Goal: Use online tool/utility: Utilize a website feature to perform a specific function

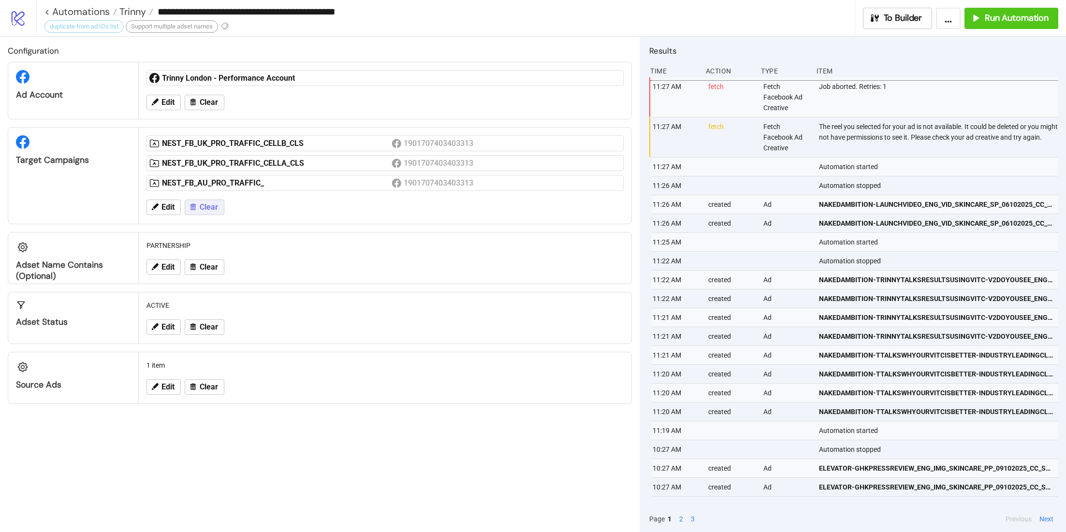
click at [206, 207] on span "Clear" at bounding box center [209, 207] width 18 height 9
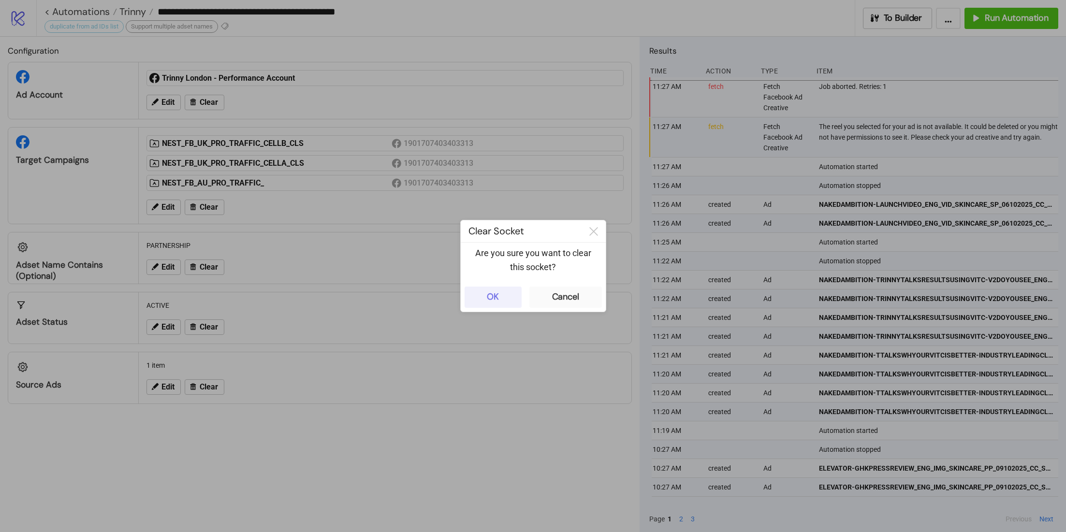
click at [513, 298] on button "OK" at bounding box center [493, 297] width 57 height 21
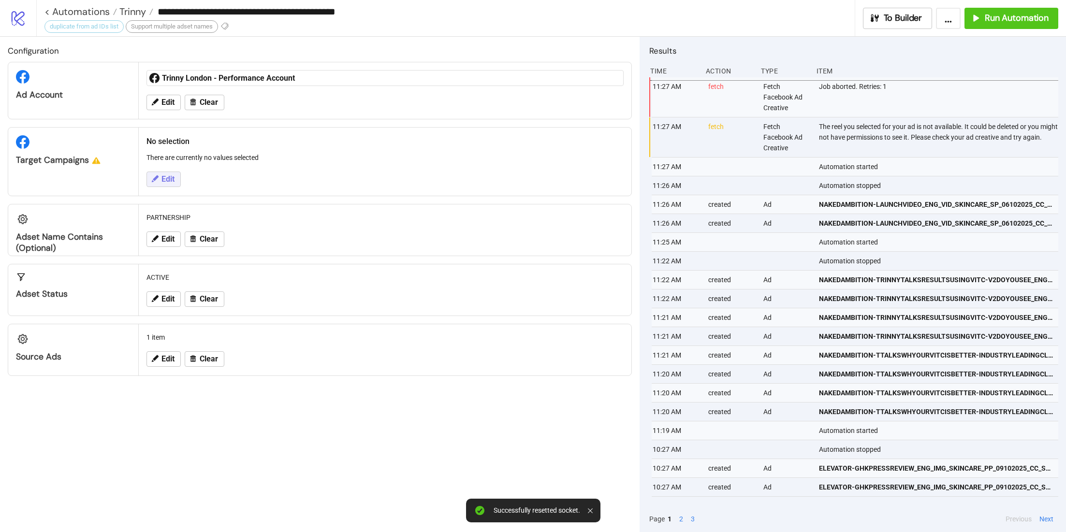
click at [170, 173] on button "Edit" at bounding box center [164, 179] width 34 height 15
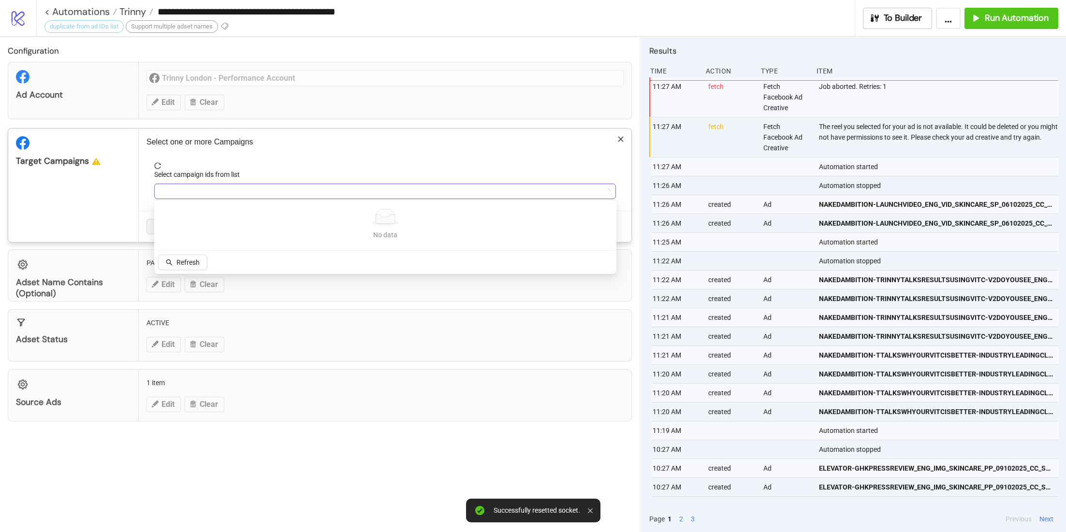
click at [199, 187] on div at bounding box center [380, 192] width 448 height 14
type input "***"
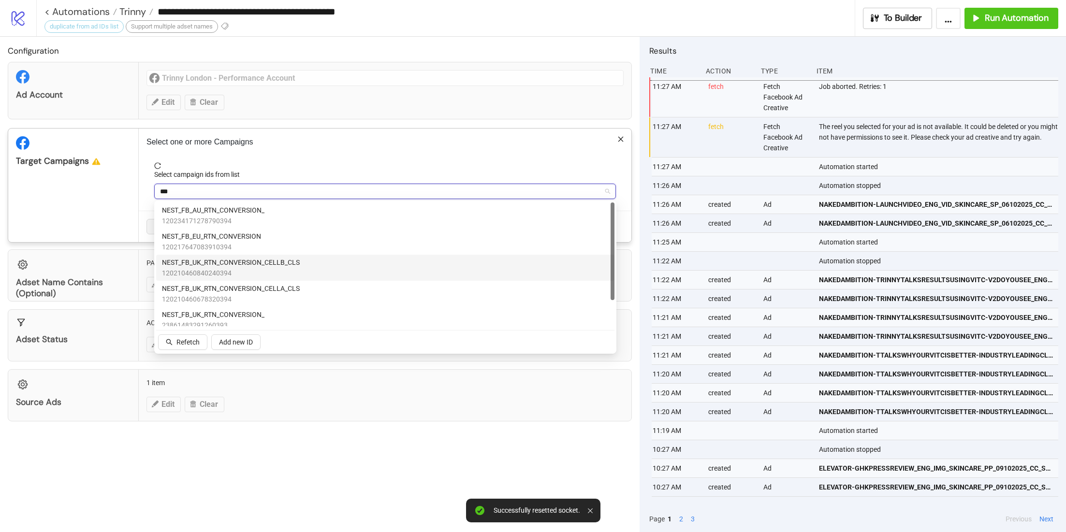
click at [259, 259] on span "NEST_FB_UK_RTN_CONVERSION_CELLB_CLS" at bounding box center [231, 262] width 138 height 11
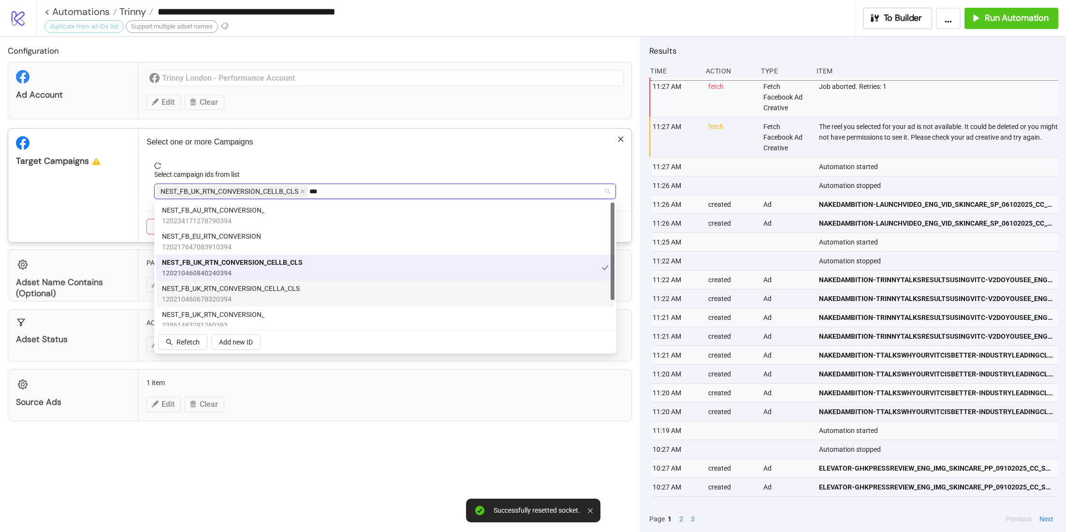
click at [254, 287] on span "NEST_FB_UK_RTN_CONVERSION_CELLA_CLS" at bounding box center [231, 288] width 138 height 11
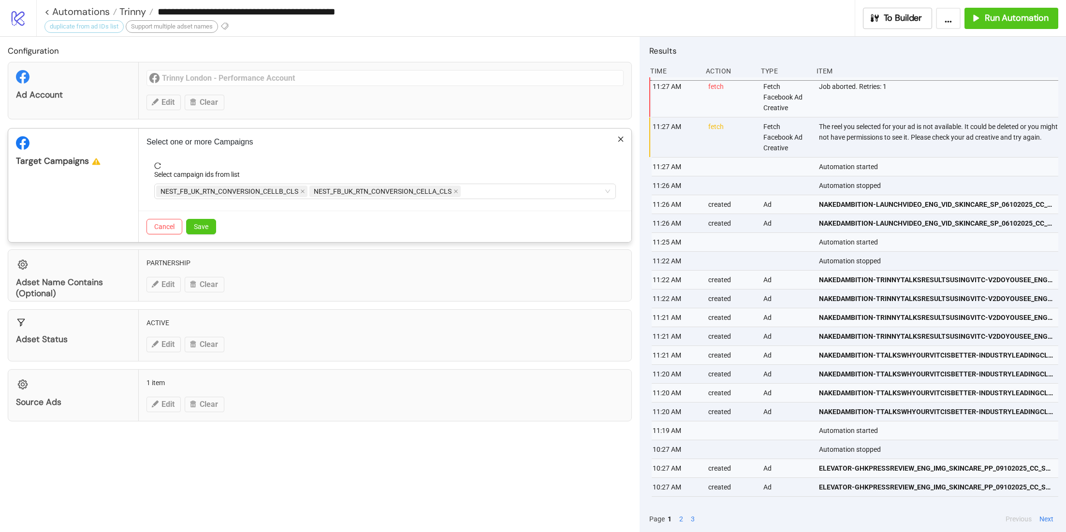
click at [113, 195] on div "Target Campaigns" at bounding box center [73, 186] width 131 height 114
click at [207, 226] on span "Save" at bounding box center [201, 227] width 15 height 8
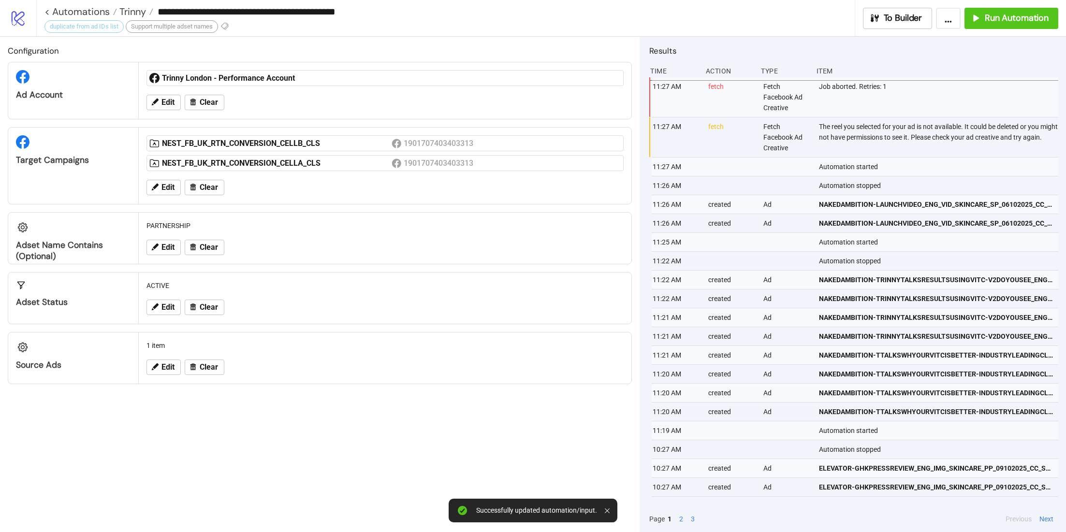
click at [175, 235] on div "Edit Clear" at bounding box center [385, 247] width 485 height 25
click at [175, 241] on button "Edit" at bounding box center [164, 247] width 34 height 15
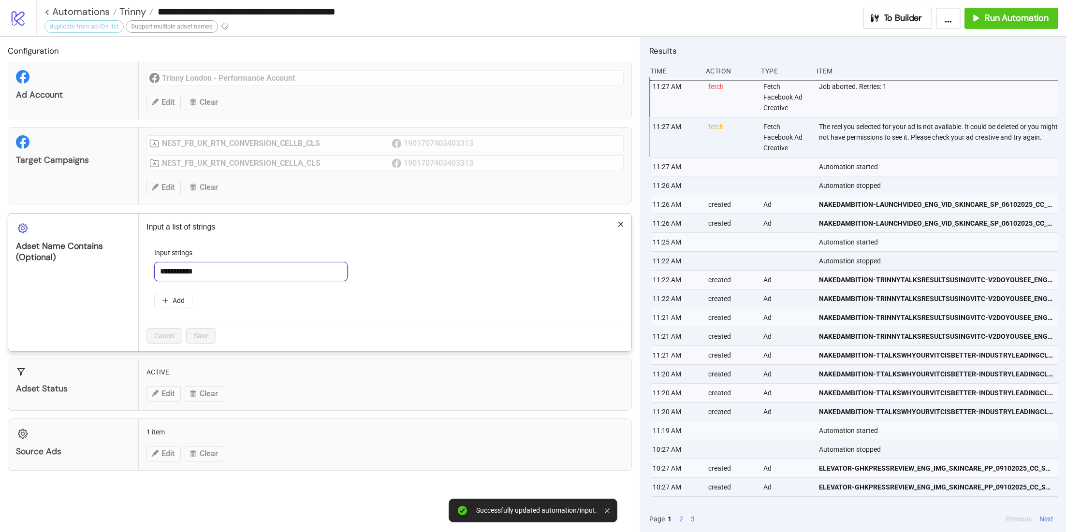
click at [207, 273] on input "**********" at bounding box center [250, 271] width 193 height 19
type input "**********"
click at [210, 333] on button "Save" at bounding box center [201, 335] width 30 height 15
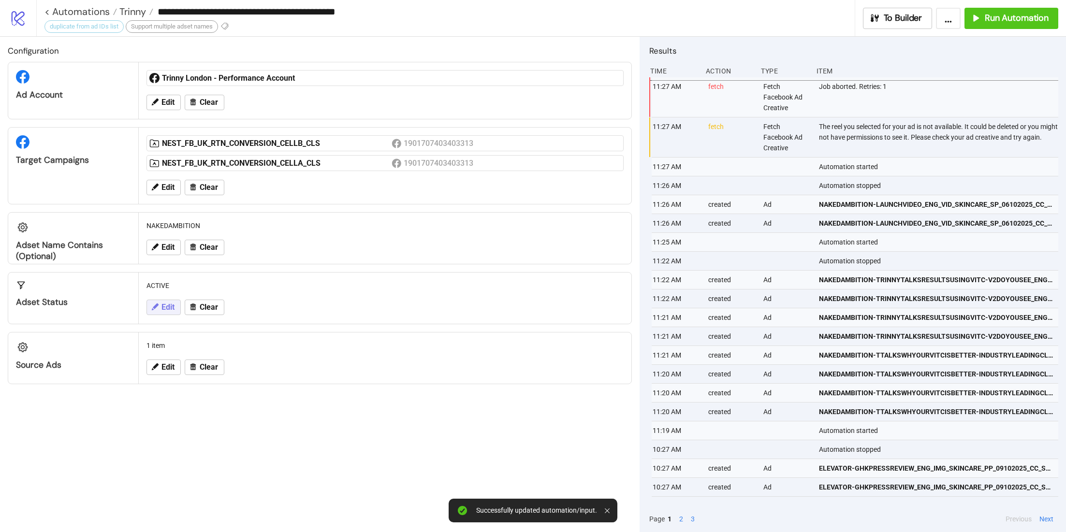
click at [171, 312] on button "Edit" at bounding box center [164, 307] width 34 height 15
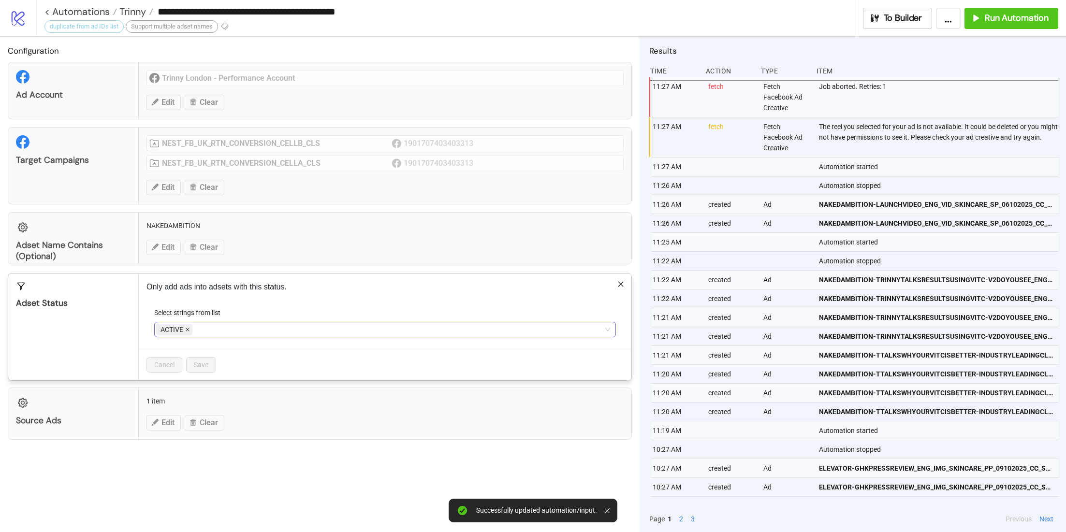
click at [185, 331] on span at bounding box center [187, 329] width 5 height 11
click at [202, 331] on div at bounding box center [380, 330] width 448 height 14
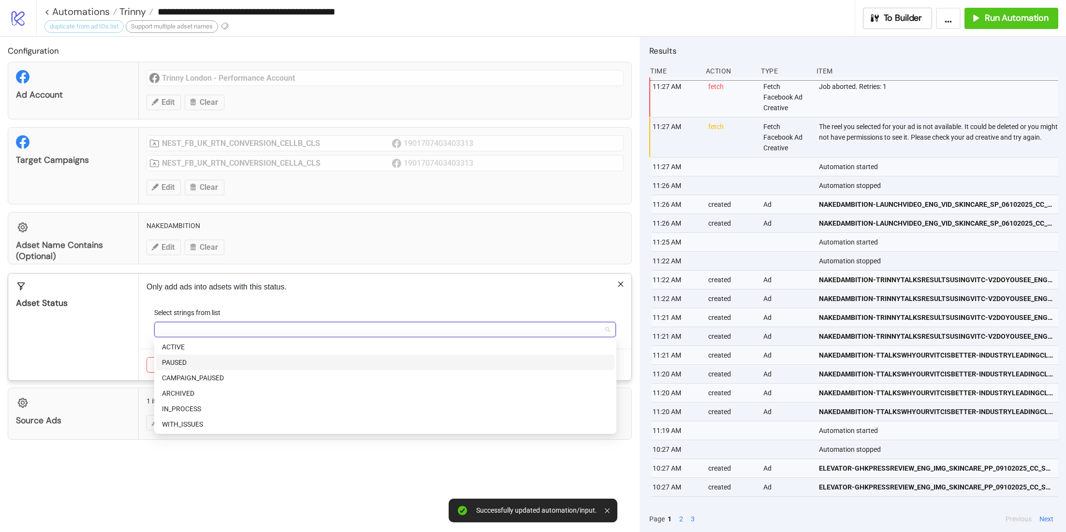
click at [194, 364] on div "PAUSED" at bounding box center [385, 362] width 447 height 11
click at [123, 337] on div "Adset Status" at bounding box center [73, 327] width 131 height 107
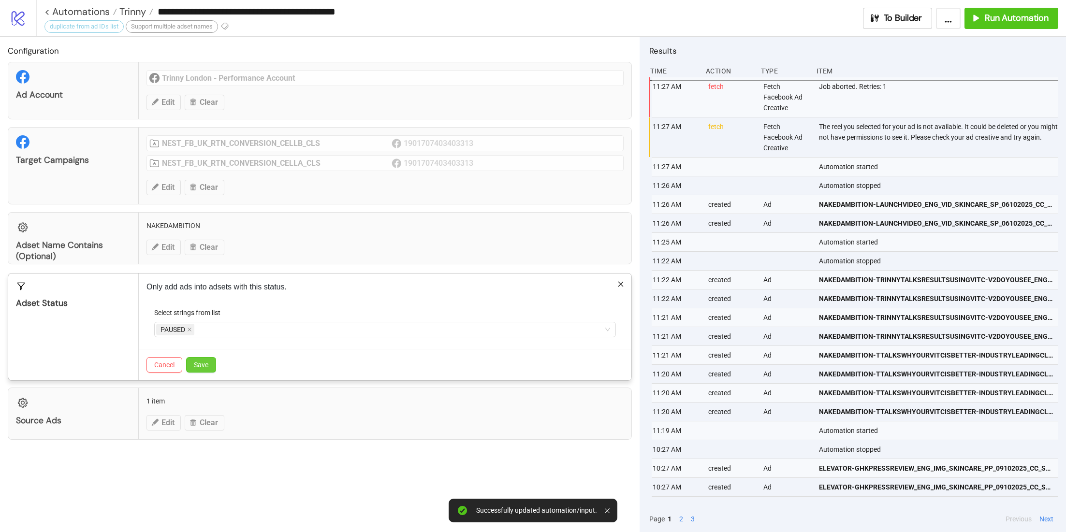
click at [202, 367] on button "Save" at bounding box center [201, 364] width 30 height 15
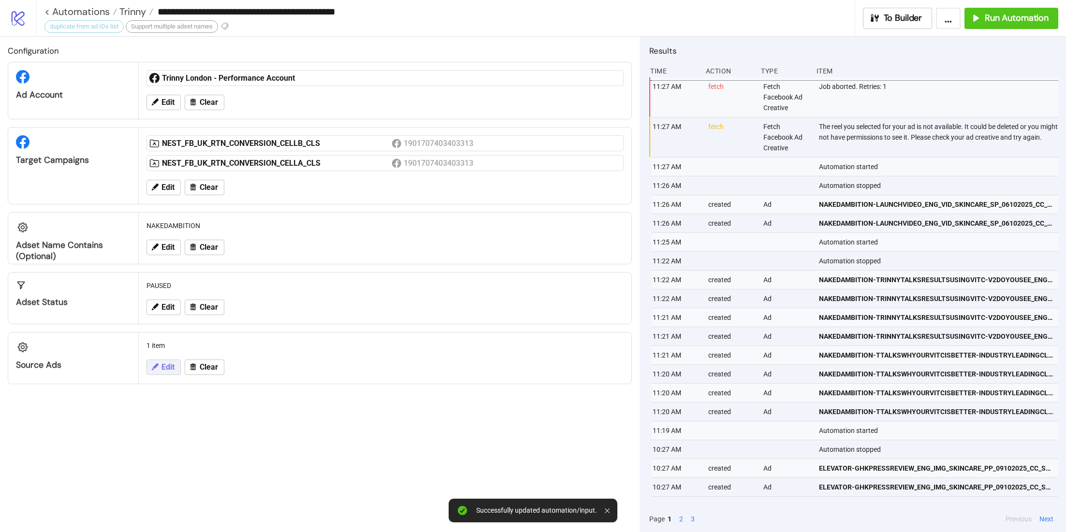
click at [168, 368] on span "Edit" at bounding box center [167, 367] width 13 height 9
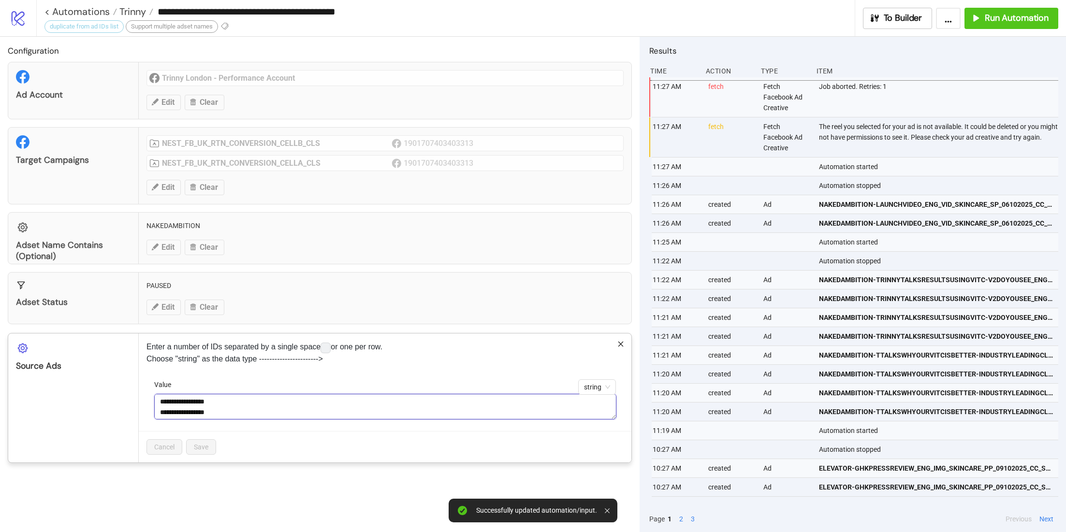
click at [195, 401] on textarea "**********" at bounding box center [385, 407] width 462 height 26
paste textarea
type textarea "**********"
click at [202, 443] on span "Save" at bounding box center [201, 447] width 15 height 8
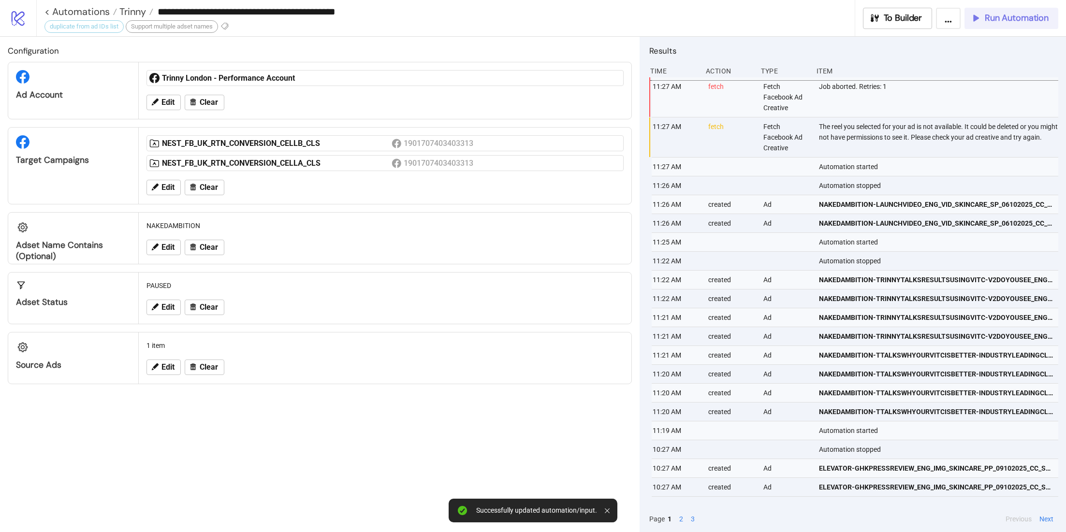
click at [1004, 28] on button "Run Automation" at bounding box center [1012, 18] width 94 height 21
